Goal: Transaction & Acquisition: Purchase product/service

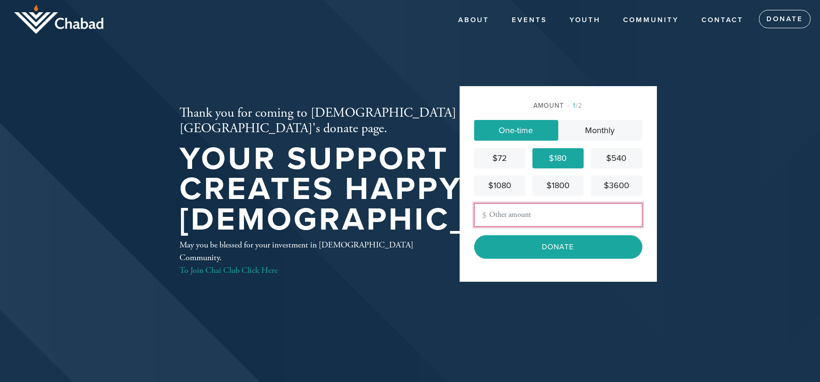
click at [538, 219] on input "Other Amount" at bounding box center [558, 214] width 168 height 23
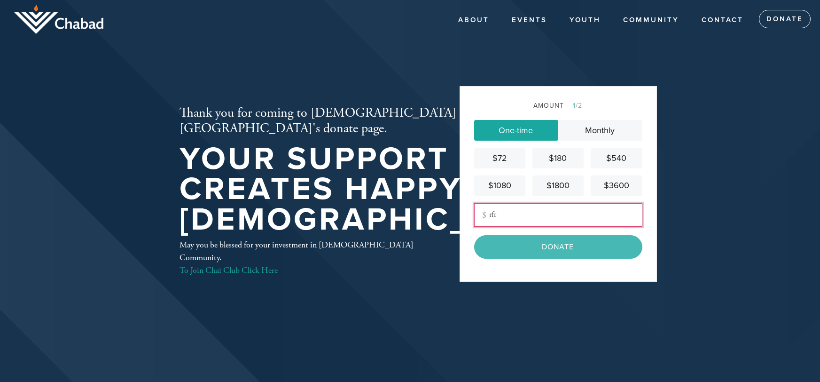
type input "rfrf"
drag, startPoint x: 531, startPoint y: 213, endPoint x: 470, endPoint y: 214, distance: 60.6
click at [470, 214] on div "Amount 1 /2 One-time Monthly $72 $180 $540 $1080 $1800 $3600 Other Amount rfrf …" at bounding box center [558, 184] width 197 height 196
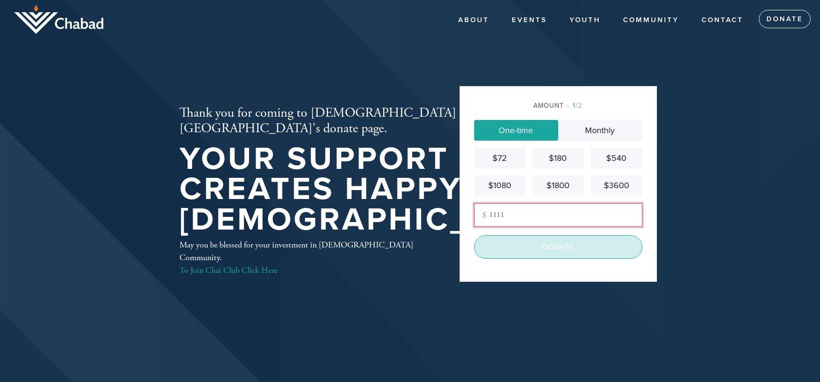
type input "1111"
click at [555, 252] on input "Donate" at bounding box center [558, 246] width 168 height 23
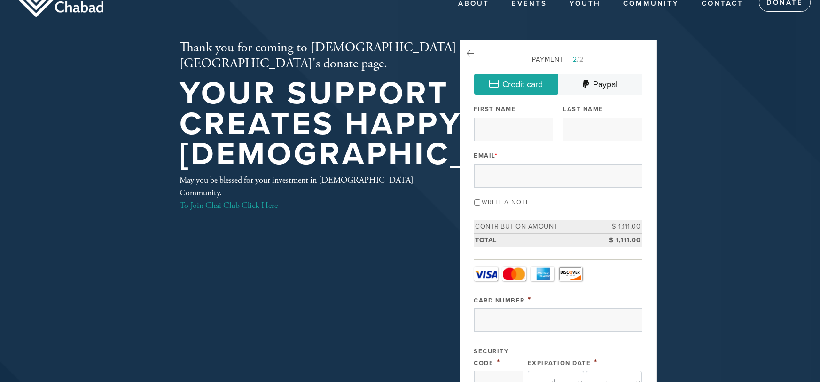
scroll to position [20, 0]
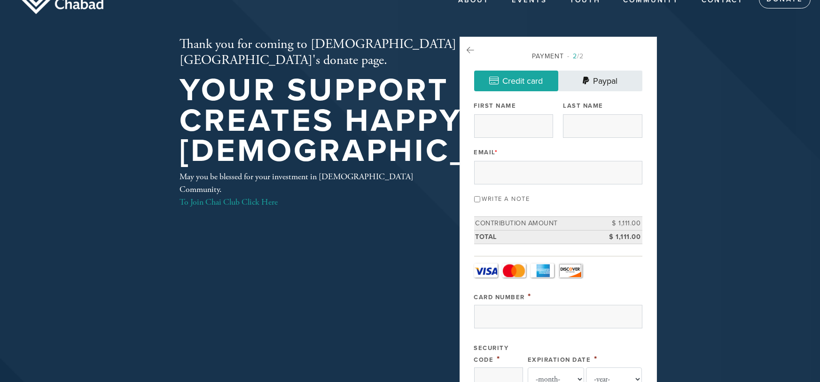
click at [605, 77] on link "Paypal" at bounding box center [600, 80] width 84 height 21
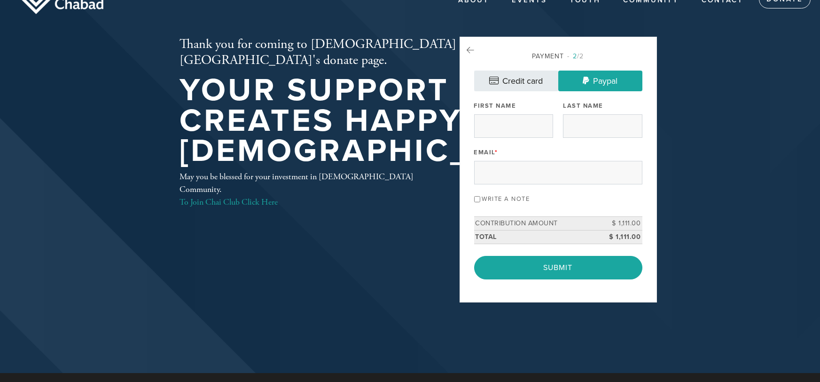
click at [518, 77] on link "Credit card" at bounding box center [516, 80] width 84 height 21
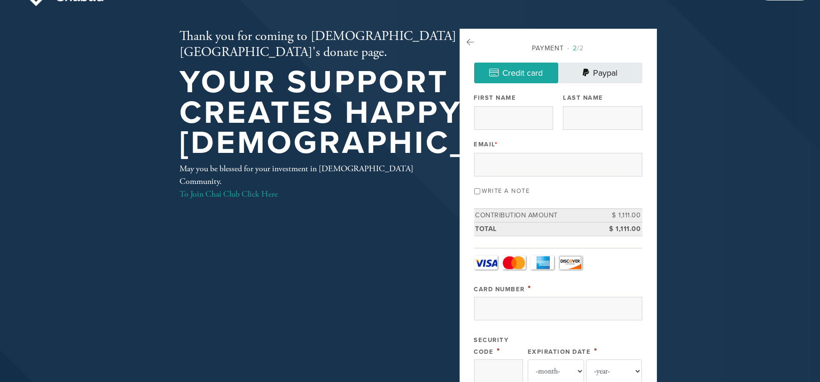
scroll to position [27, 0]
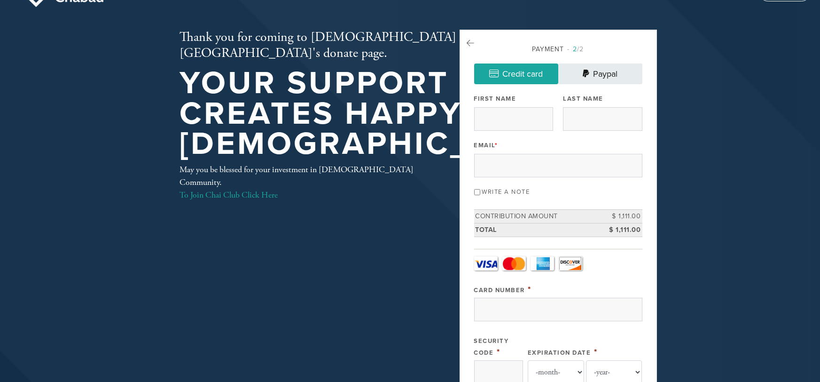
click at [591, 77] on link "Paypal" at bounding box center [600, 73] width 84 height 21
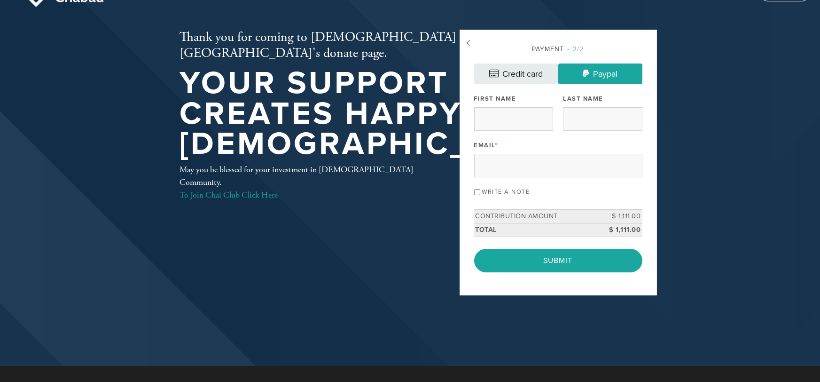
click at [509, 72] on link "Credit card" at bounding box center [516, 73] width 84 height 21
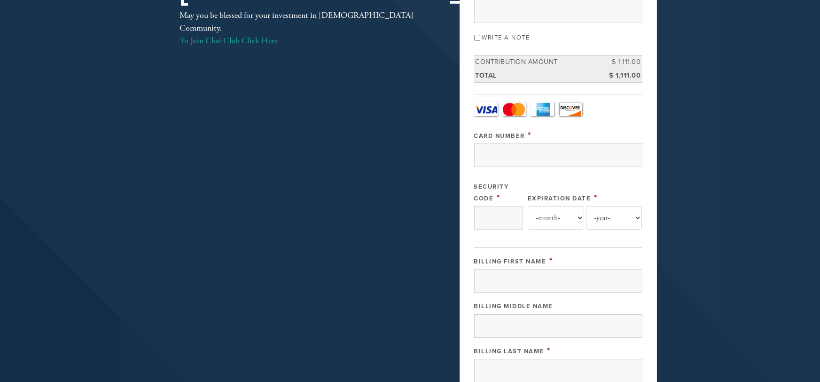
scroll to position [0, 0]
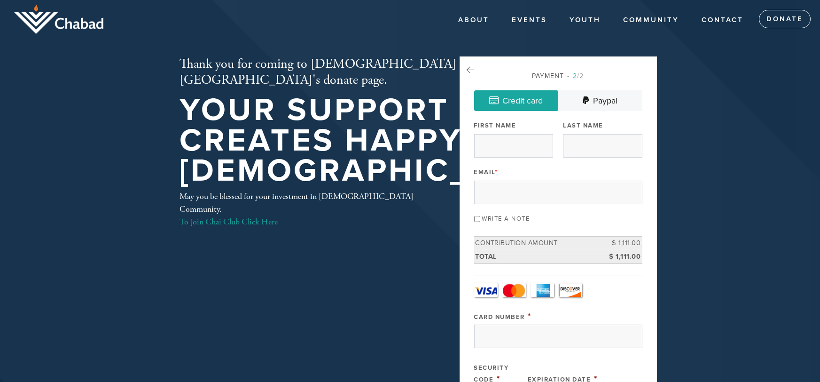
click at [83, 20] on img at bounding box center [58, 19] width 89 height 29
